Goal: Manage account settings

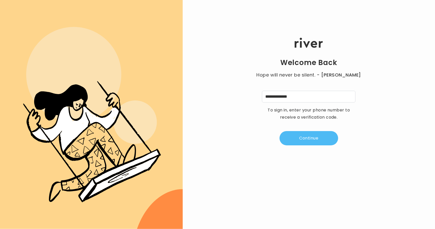
type input "**********"
click at [291, 139] on button "Continue" at bounding box center [309, 138] width 59 height 14
click at [285, 98] on input "tel" at bounding box center [284, 97] width 12 height 12
type input "*"
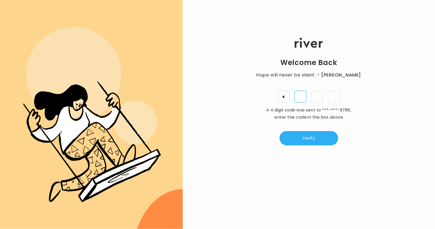
type input "*"
click at [324, 137] on button "Verify" at bounding box center [309, 138] width 59 height 14
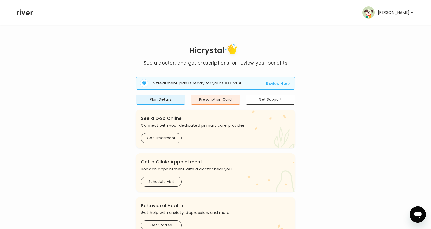
click at [389, 12] on p "[PERSON_NAME]" at bounding box center [394, 12] width 32 height 7
click at [298, 42] on div "Hi crystal See a doctor, and get prescriptions, or review your benefits A treat…" at bounding box center [215, 180] width 398 height 312
click at [406, 7] on button "[PERSON_NAME]" at bounding box center [389, 12] width 52 height 12
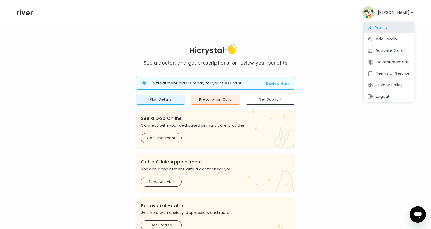
click at [381, 28] on div "Profile" at bounding box center [389, 27] width 50 height 11
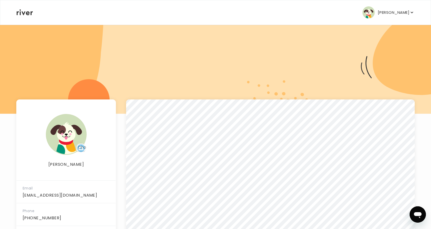
click at [409, 13] on p "[PERSON_NAME]" at bounding box center [394, 12] width 32 height 7
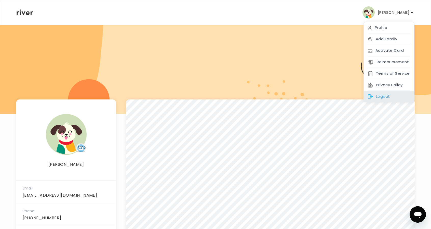
click at [391, 94] on div "Logout" at bounding box center [389, 96] width 50 height 11
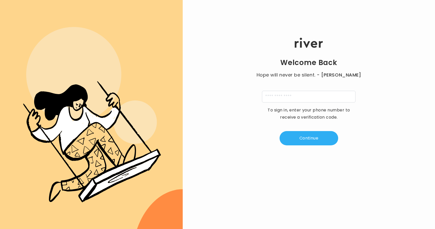
click at [295, 101] on input "tel" at bounding box center [309, 97] width 94 height 12
type input "*"
type input "**********"
drag, startPoint x: 294, startPoint y: 140, endPoint x: 293, endPoint y: 137, distance: 2.8
click at [294, 140] on button "Continue" at bounding box center [309, 138] width 59 height 14
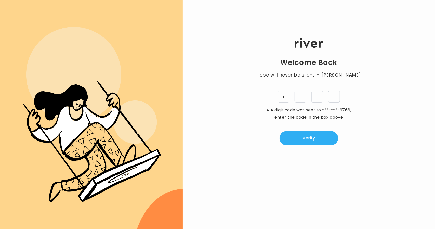
type input "*"
click at [294, 138] on button "Verify" at bounding box center [309, 138] width 59 height 14
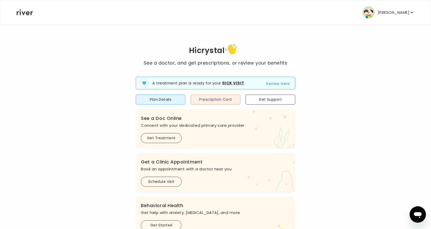
click at [205, 101] on button "Prescription Card" at bounding box center [216, 100] width 50 height 10
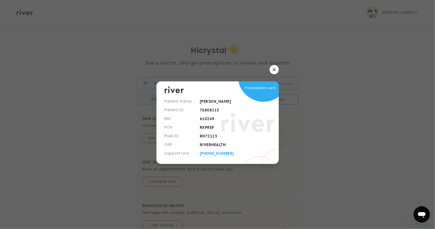
click at [273, 71] on button "button" at bounding box center [274, 69] width 9 height 9
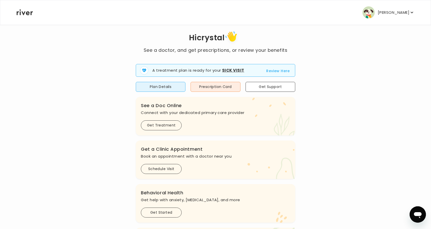
scroll to position [25, 0]
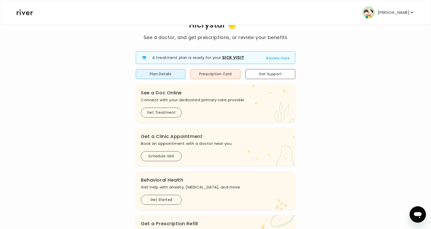
click at [275, 58] on button "Review Here" at bounding box center [278, 58] width 24 height 6
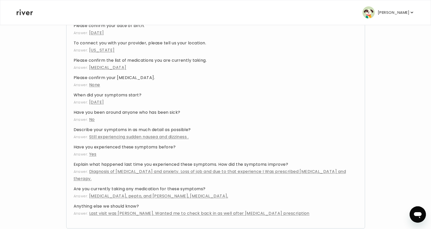
scroll to position [508, 0]
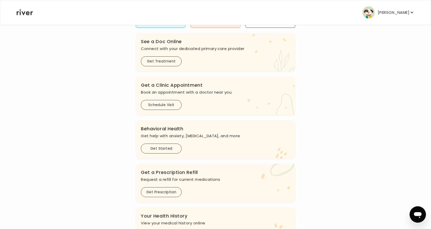
scroll to position [87, 0]
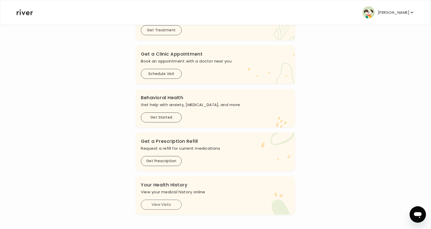
click at [165, 205] on button "View Visits" at bounding box center [161, 204] width 41 height 10
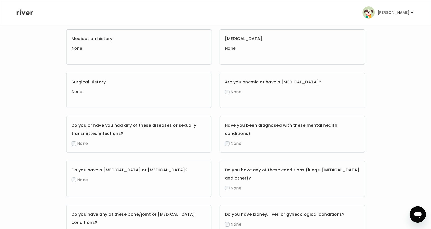
scroll to position [178, 0]
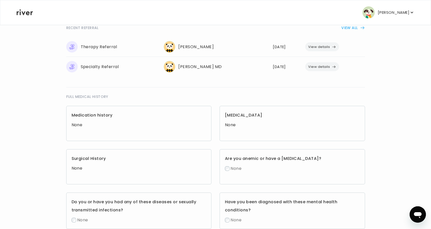
click at [394, 15] on p "[PERSON_NAME]" at bounding box center [394, 12] width 32 height 7
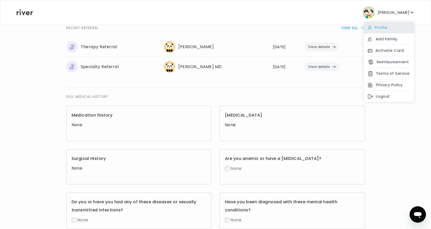
click at [386, 27] on div "Profile" at bounding box center [389, 27] width 50 height 11
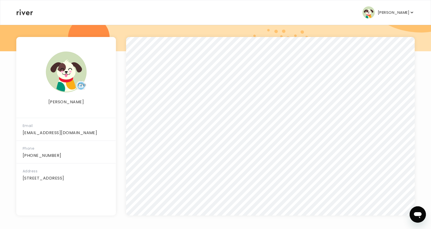
scroll to position [63, 0]
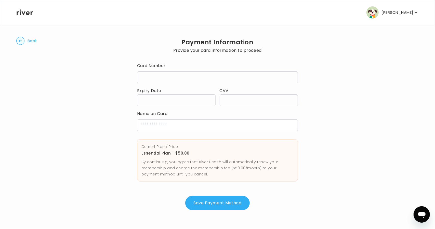
click at [292, 202] on div "Save Payment Method" at bounding box center [217, 203] width 161 height 14
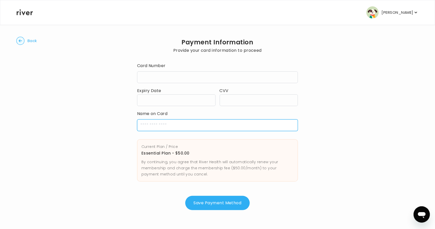
click at [157, 121] on input "cardName" at bounding box center [217, 125] width 161 height 12
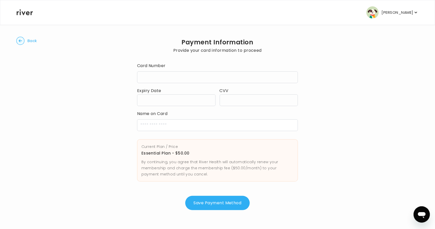
click at [127, 131] on div "Back Payment Information Provide your card information to proceed Card Number E…" at bounding box center [217, 124] width 402 height 200
click at [25, 39] on button "Back" at bounding box center [26, 41] width 21 height 8
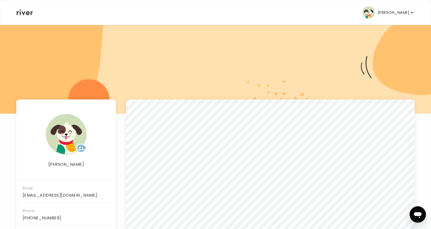
click at [375, 12] on img "button" at bounding box center [369, 12] width 12 height 12
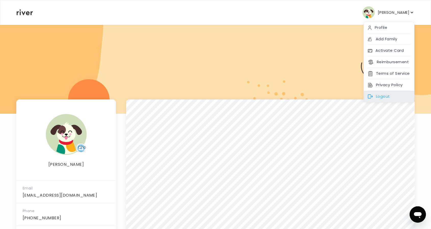
click at [399, 96] on div "Logout" at bounding box center [389, 96] width 50 height 11
